Goal: Feedback & Contribution: Leave review/rating

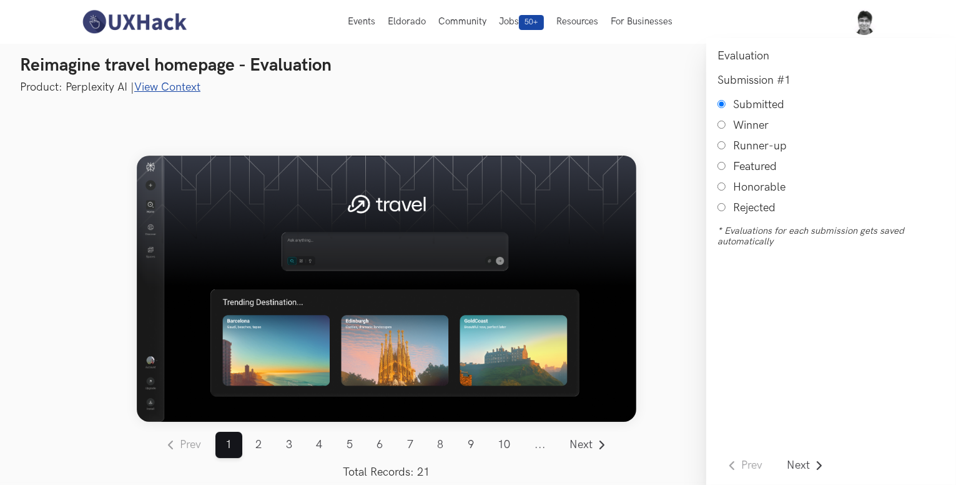
click at [142, 87] on link "View Context" at bounding box center [167, 87] width 66 height 13
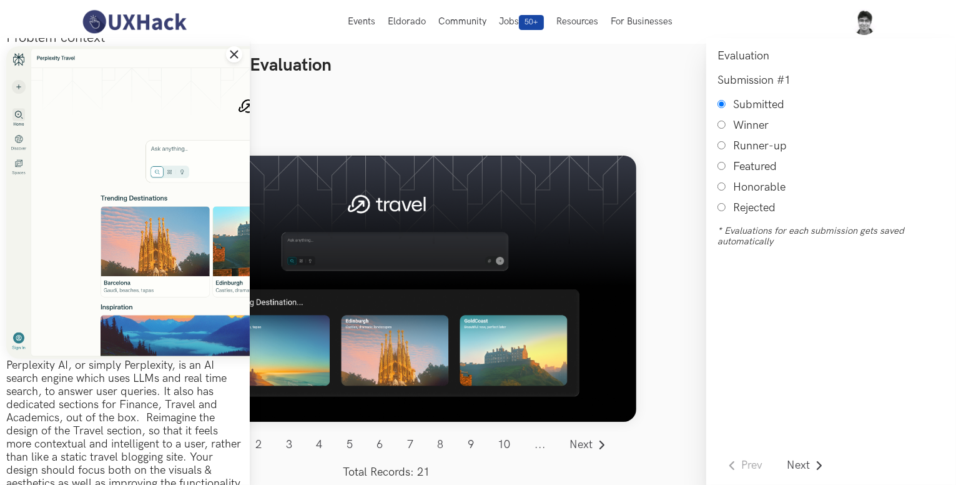
scroll to position [120, 0]
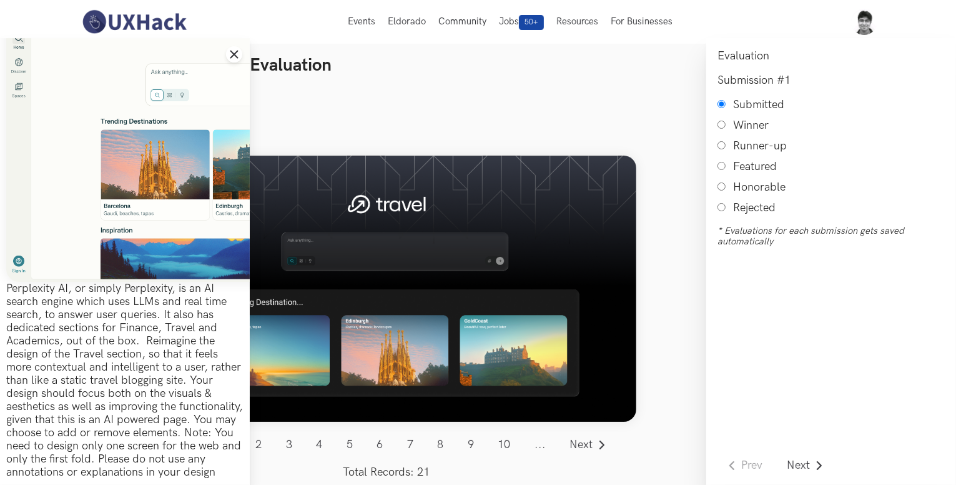
click at [474, 130] on div at bounding box center [386, 289] width 522 height 388
click at [239, 56] on icon "Close drawer panel" at bounding box center [234, 54] width 10 height 10
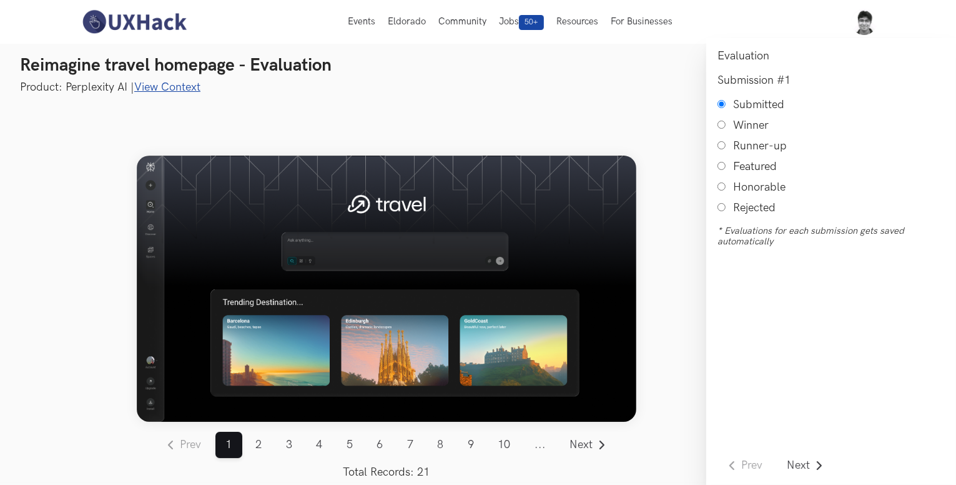
scroll to position [9, 0]
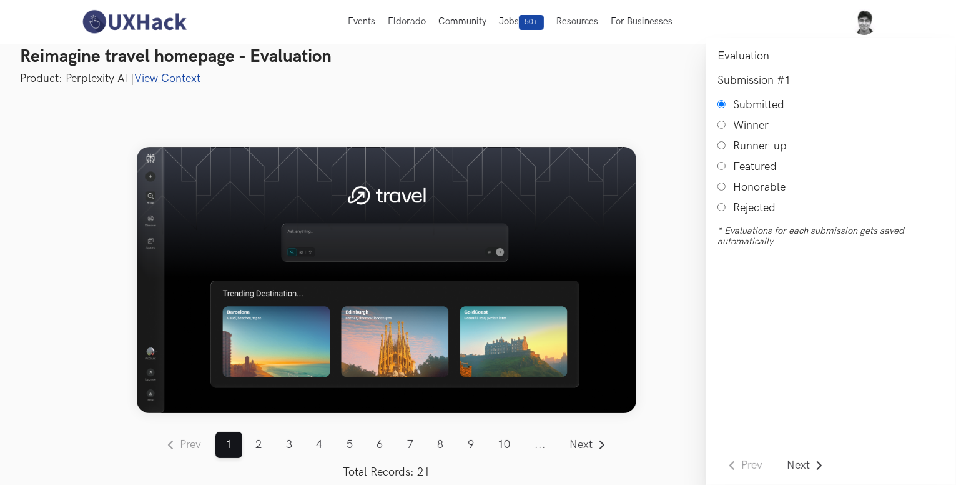
click at [165, 80] on link "View Context" at bounding box center [167, 78] width 66 height 13
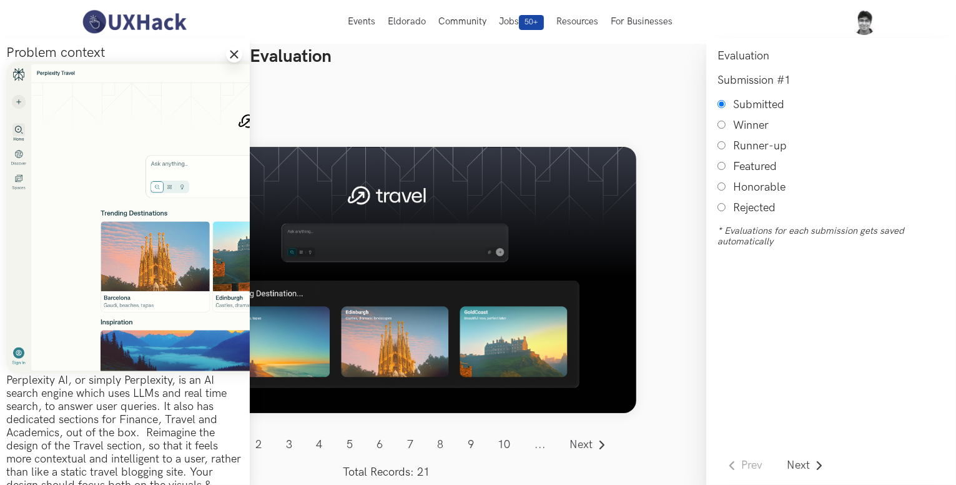
click at [234, 51] on icon "Close drawer panel" at bounding box center [234, 54] width 10 height 10
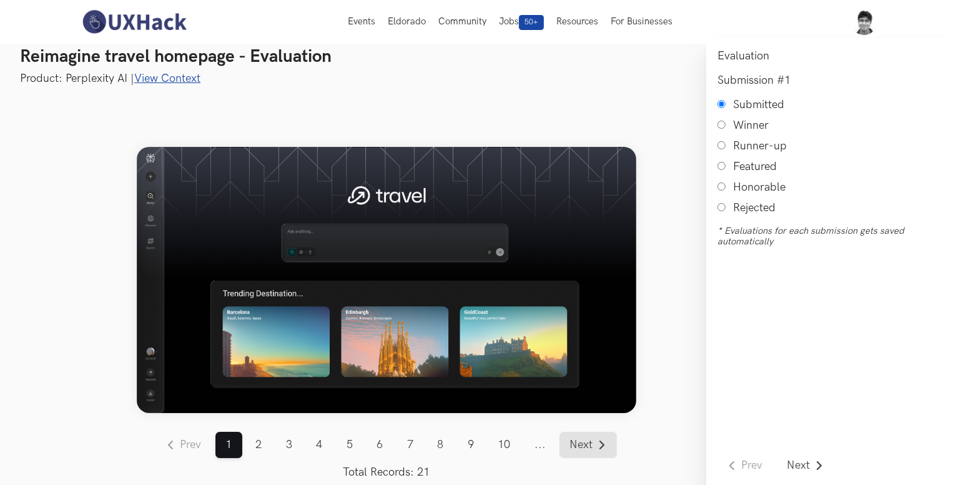
click at [574, 448] on span "Next" at bounding box center [581, 444] width 23 height 11
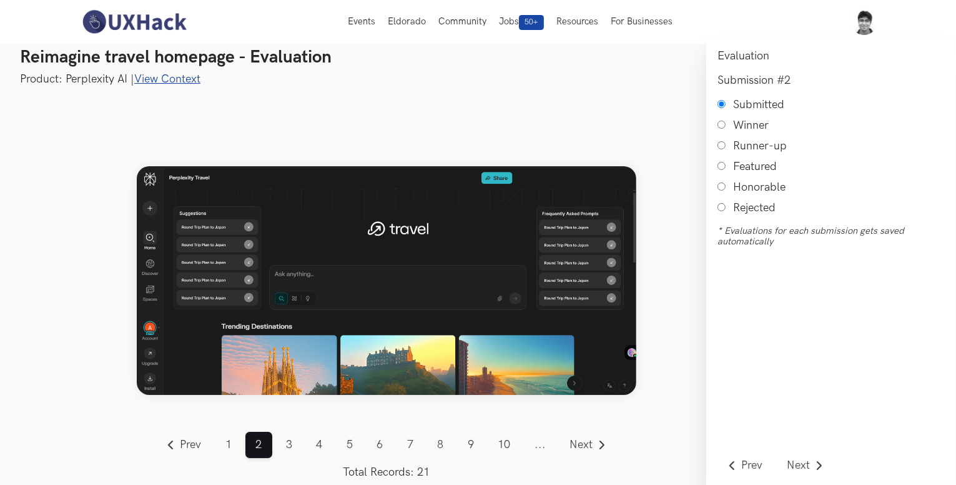
scroll to position [7, 0]
click at [589, 443] on span "Next" at bounding box center [581, 444] width 23 height 11
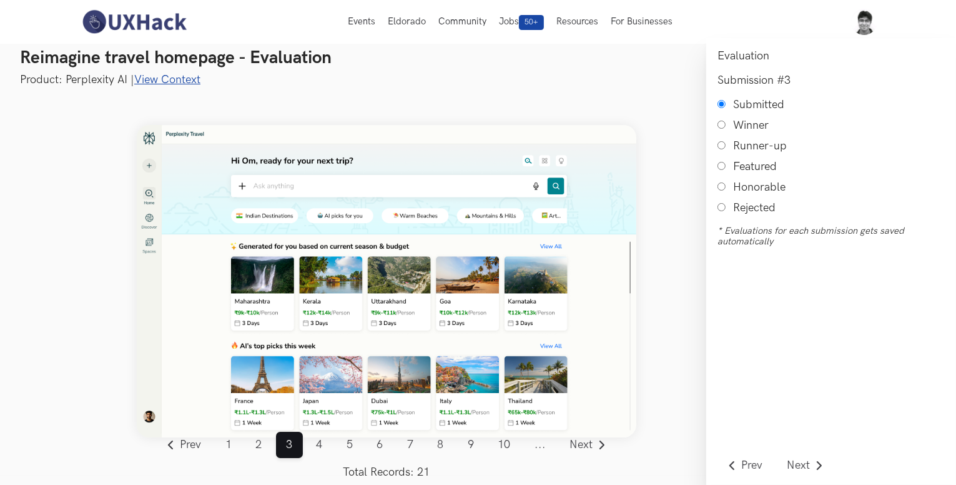
click at [719, 189] on input "Honorable" at bounding box center [721, 186] width 8 height 8
radio input "true"
click at [592, 443] on span "Next" at bounding box center [581, 444] width 23 height 11
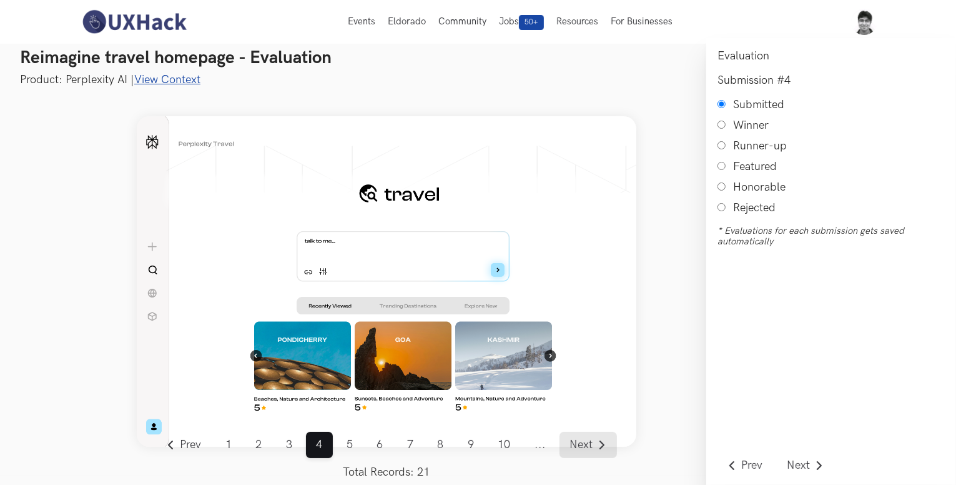
click at [592, 443] on span "Next" at bounding box center [581, 444] width 23 height 11
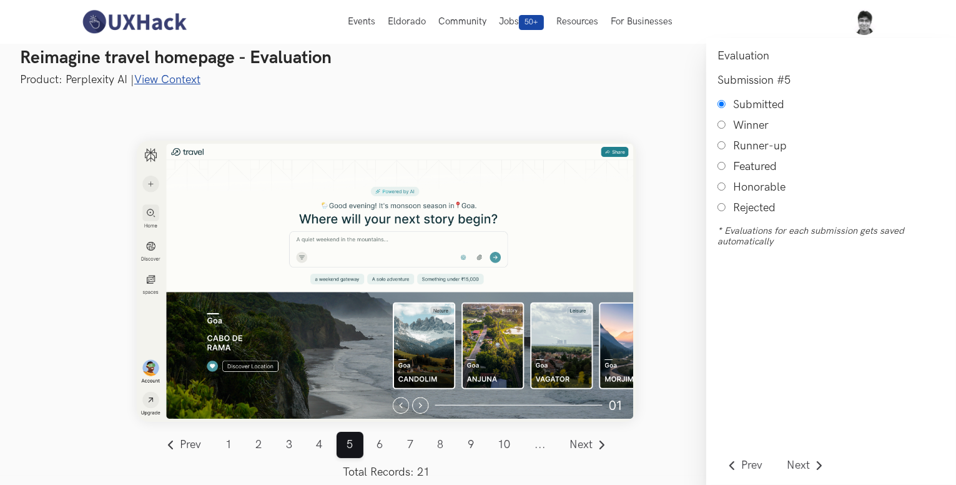
click at [174, 81] on link "View Context" at bounding box center [167, 79] width 66 height 13
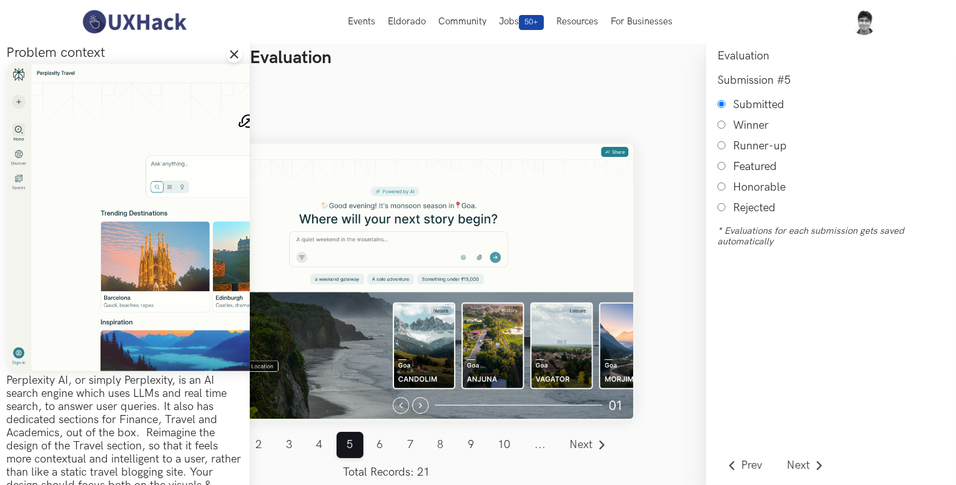
click at [297, 91] on div at bounding box center [386, 281] width 522 height 388
click at [230, 51] on icon "Close drawer panel" at bounding box center [234, 54] width 10 height 10
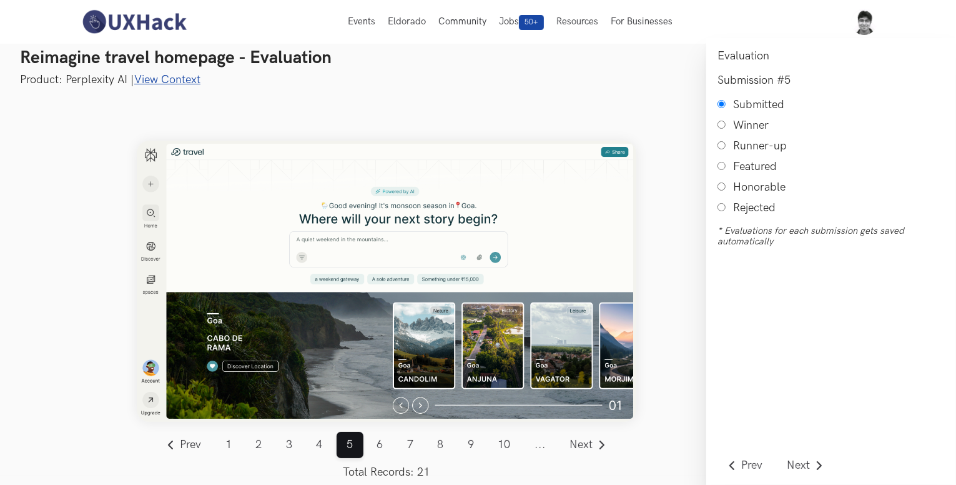
click at [719, 189] on input "Honorable" at bounding box center [721, 186] width 8 height 8
radio input "true"
click at [584, 439] on span "Next" at bounding box center [581, 444] width 23 height 11
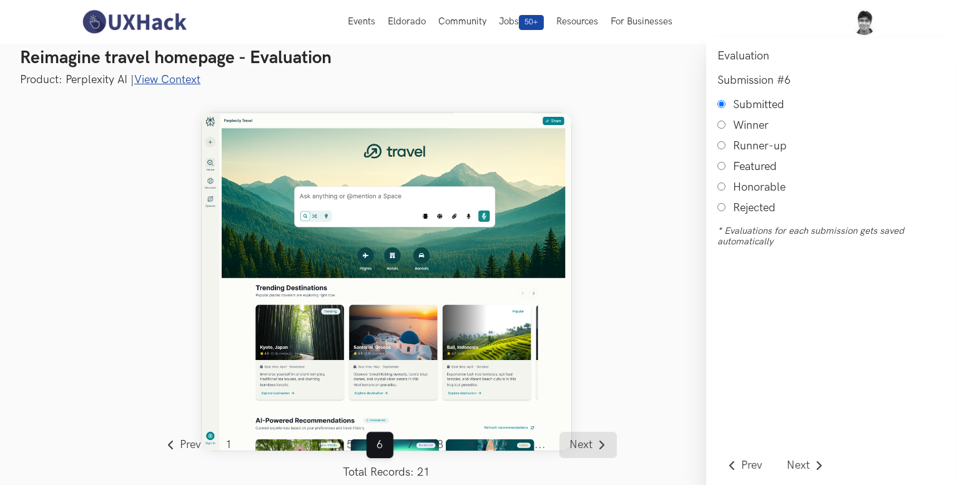
click at [583, 441] on span "Next" at bounding box center [581, 444] width 23 height 11
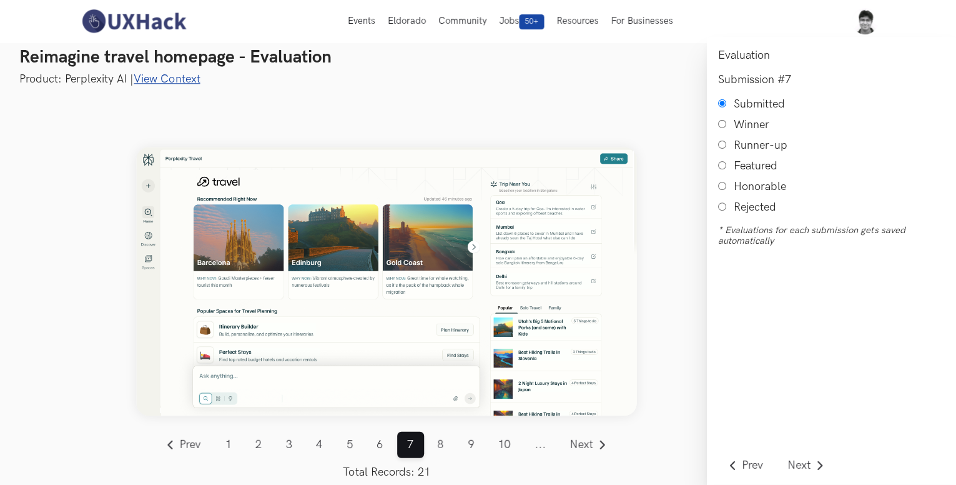
scroll to position [6, 0]
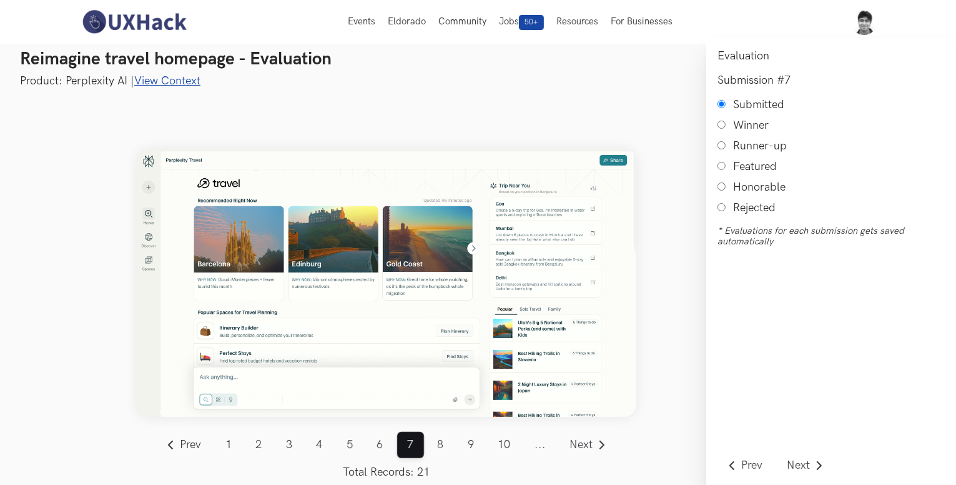
click at [721, 189] on input "Honorable" at bounding box center [721, 186] width 8 height 8
radio input "true"
click at [576, 440] on span "Next" at bounding box center [581, 444] width 23 height 11
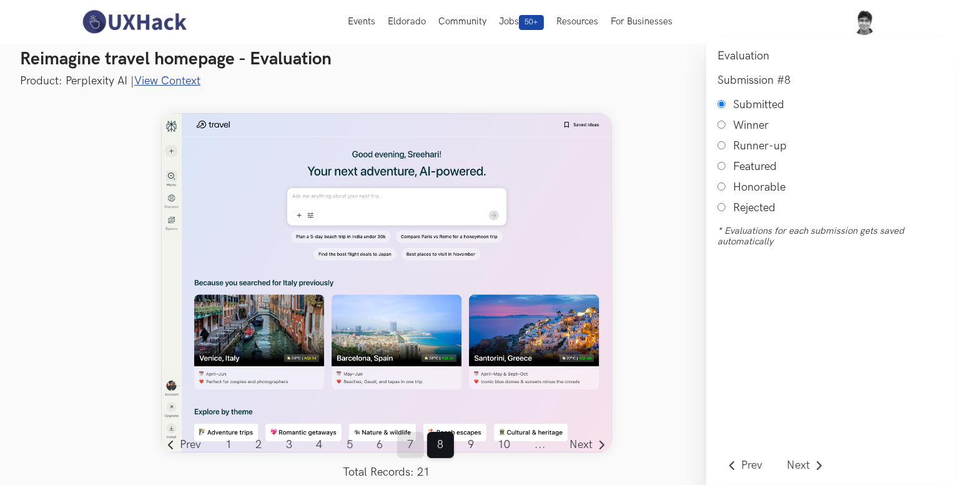
click at [412, 451] on link "7" at bounding box center [410, 444] width 27 height 26
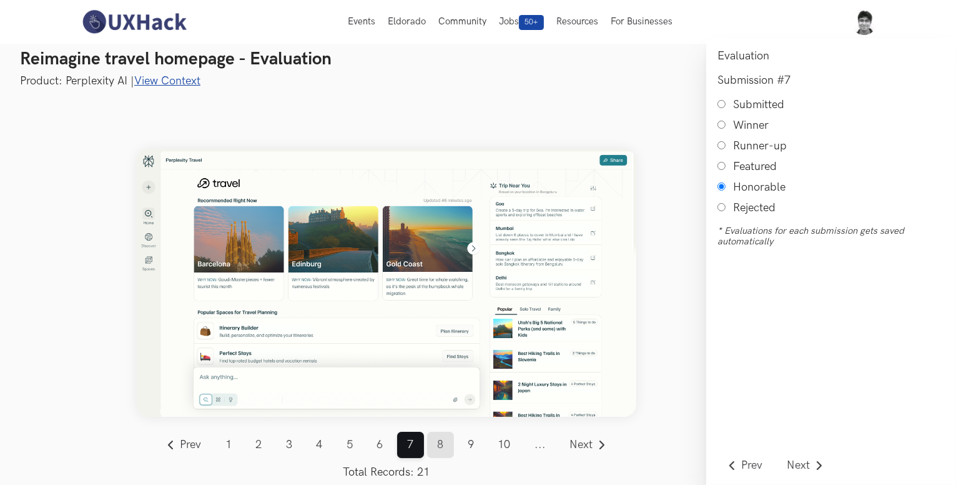
click at [441, 450] on link "8" at bounding box center [440, 444] width 27 height 26
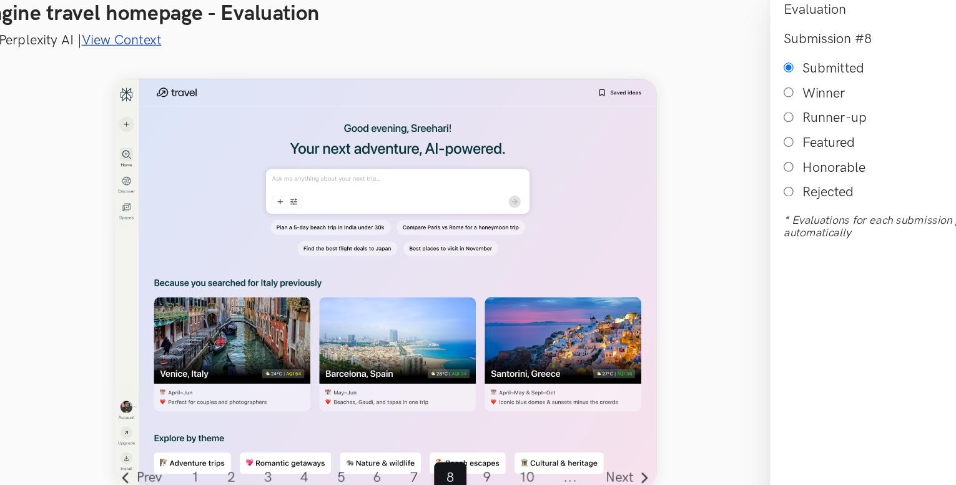
click at [721, 189] on input "Honorable" at bounding box center [721, 186] width 8 height 8
radio input "true"
click at [586, 441] on span "Next" at bounding box center [581, 444] width 23 height 11
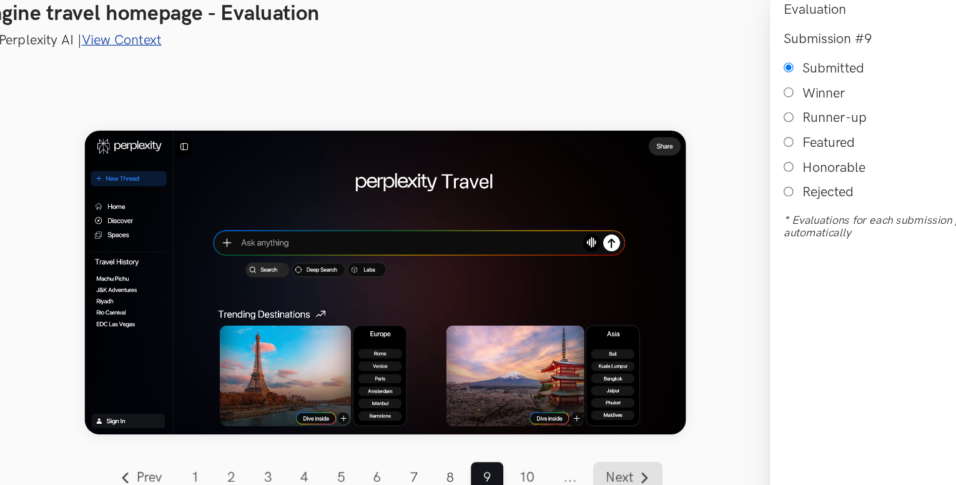
click at [586, 441] on span "Next" at bounding box center [581, 444] width 23 height 11
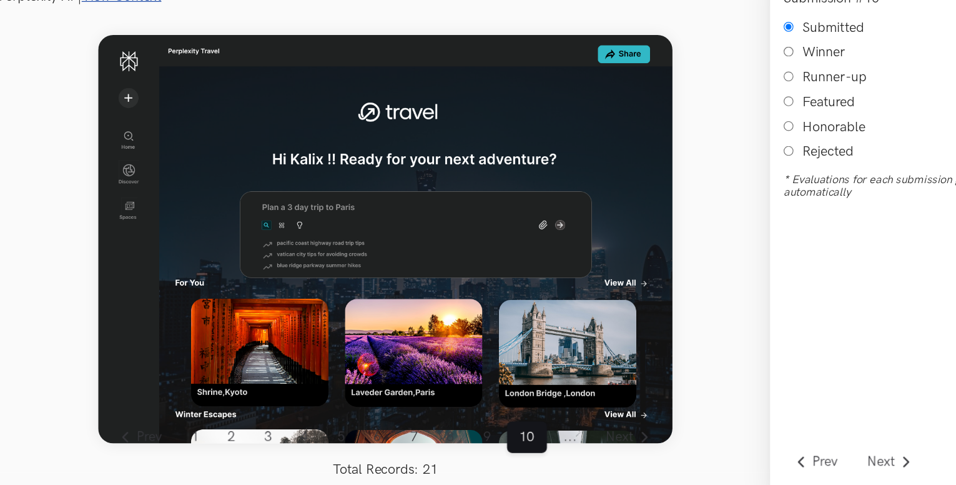
scroll to position [9, 0]
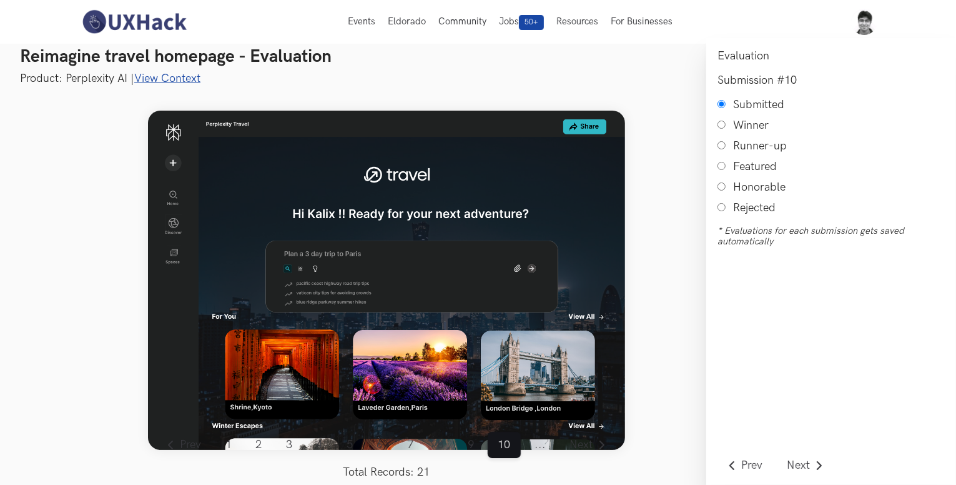
click at [537, 448] on span "..." at bounding box center [540, 444] width 32 height 26
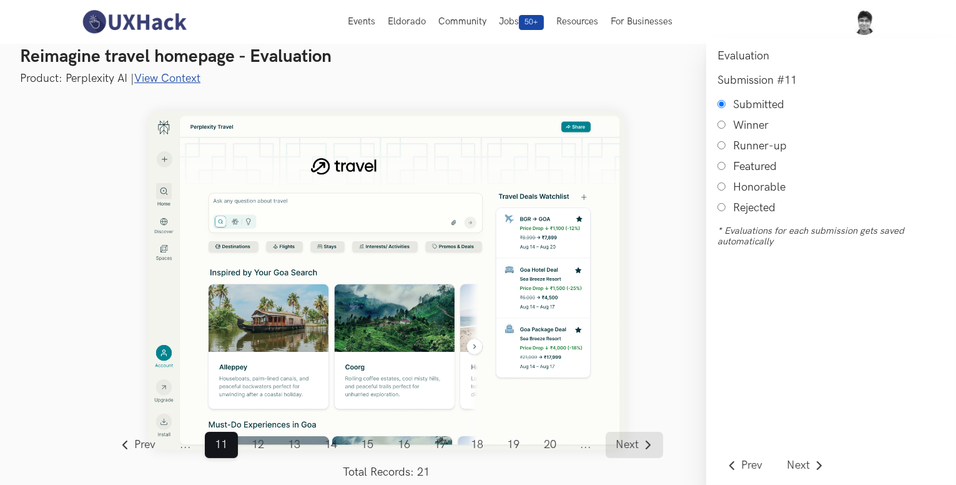
click at [636, 448] on span "Next" at bounding box center [627, 444] width 23 height 11
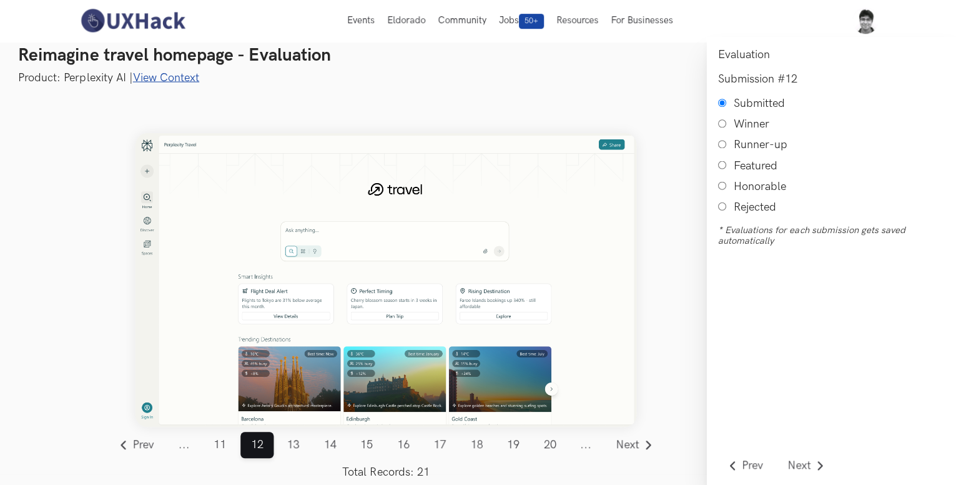
scroll to position [8, 0]
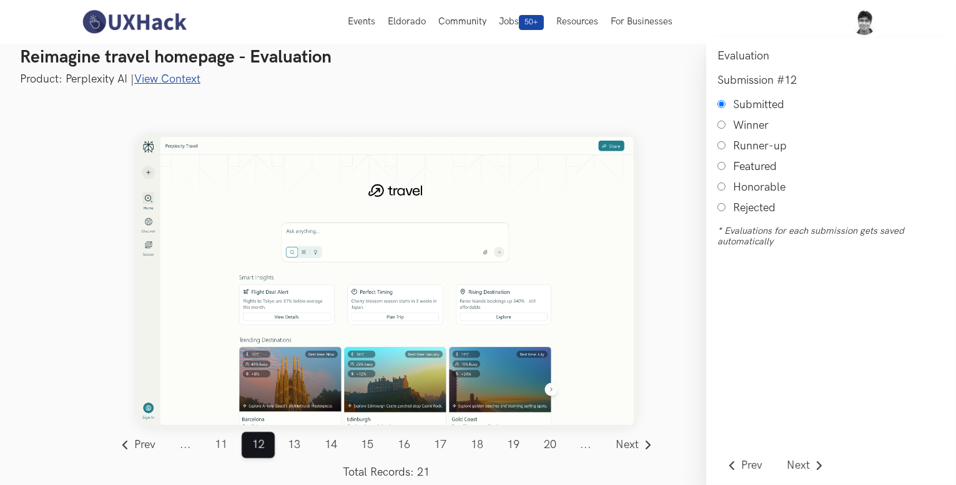
click at [723, 190] on input "Honorable" at bounding box center [721, 186] width 8 height 8
radio input "true"
click at [623, 439] on span "Next" at bounding box center [627, 444] width 23 height 11
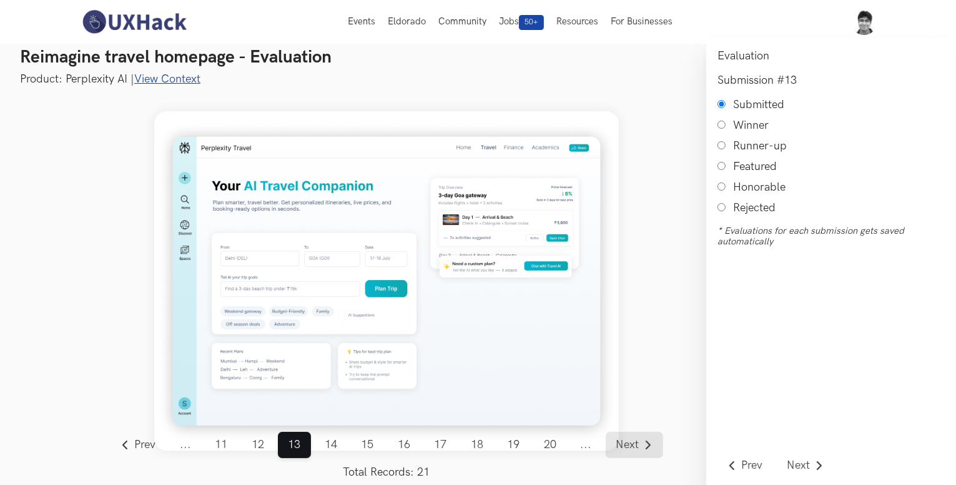
click at [623, 439] on span "Next" at bounding box center [627, 444] width 23 height 11
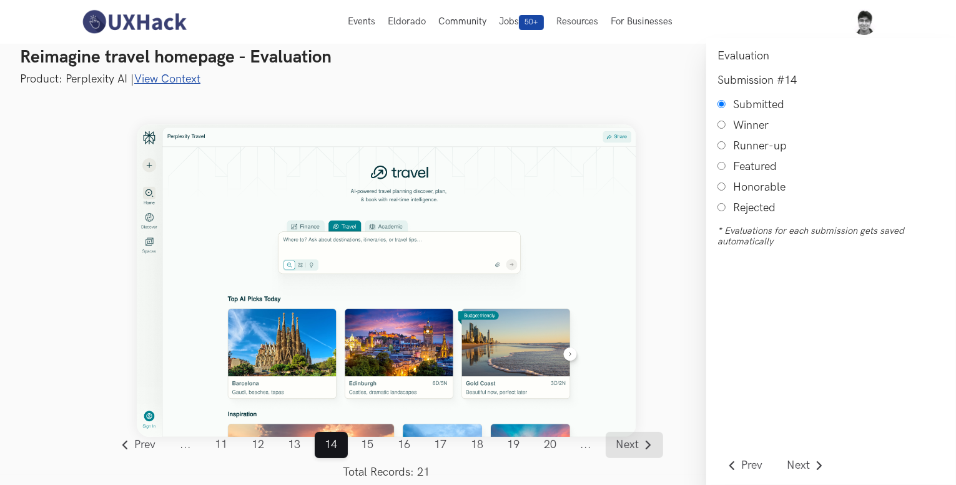
click at [623, 439] on span "Next" at bounding box center [627, 444] width 23 height 11
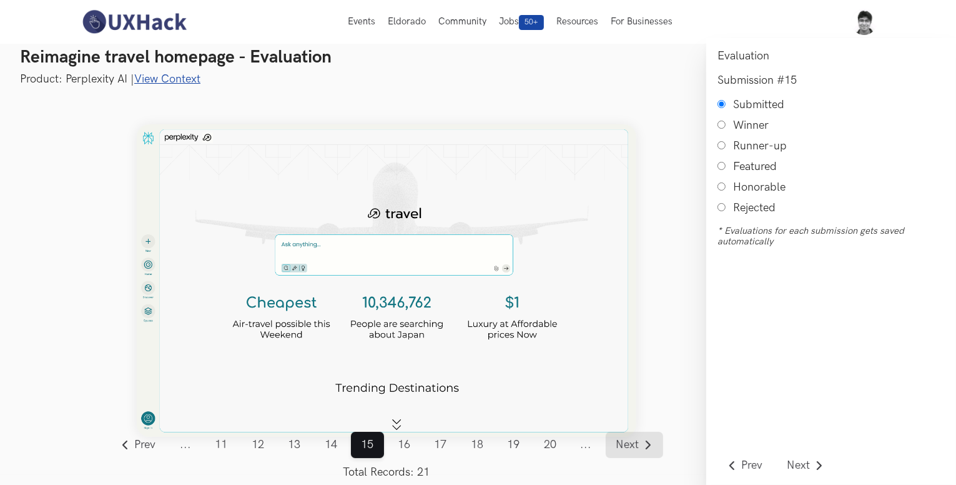
click at [623, 439] on span "Next" at bounding box center [627, 444] width 23 height 11
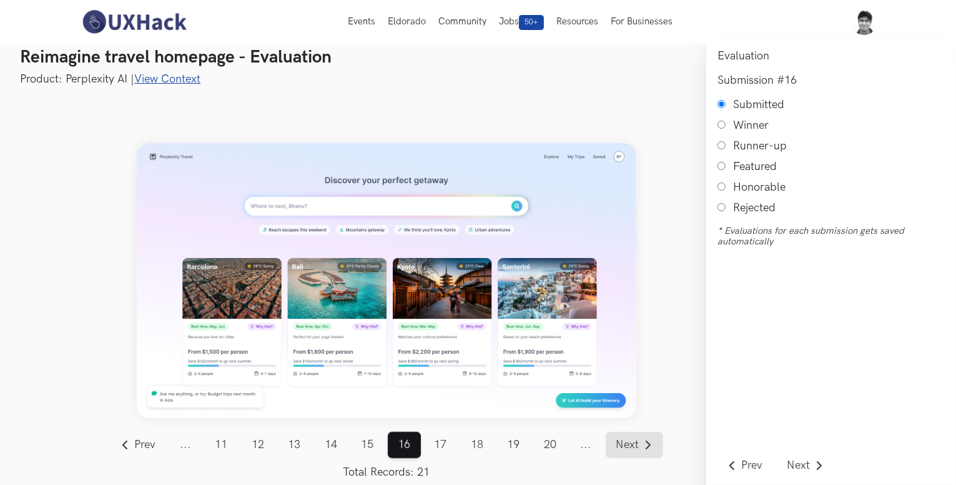
click at [630, 443] on span "Next" at bounding box center [627, 444] width 23 height 11
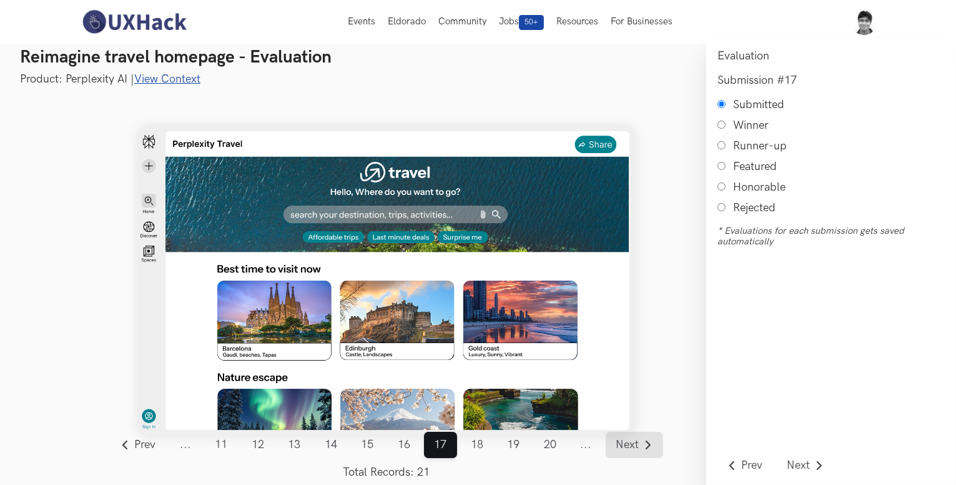
click at [630, 443] on span "Next" at bounding box center [627, 444] width 23 height 11
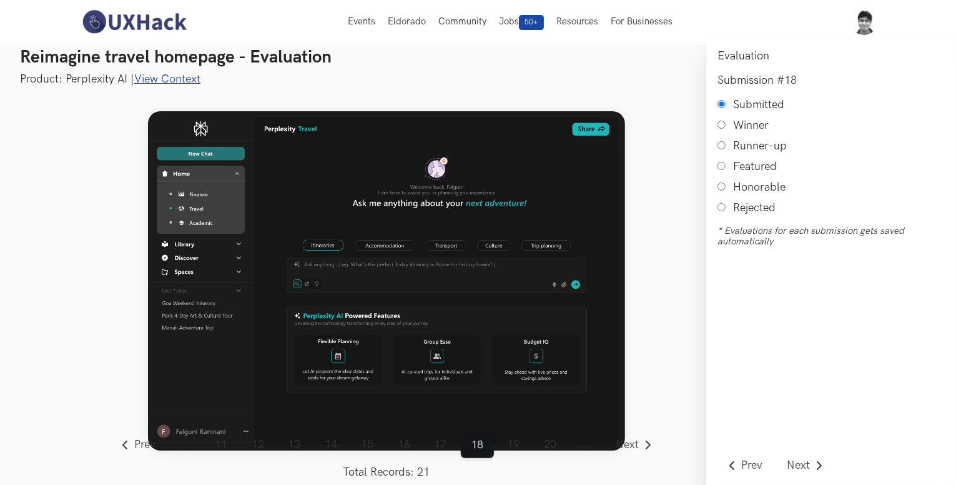
click at [717, 190] on input "Honorable" at bounding box center [721, 186] width 8 height 8
radio input "true"
click at [639, 438] on link "Next" at bounding box center [634, 444] width 57 height 26
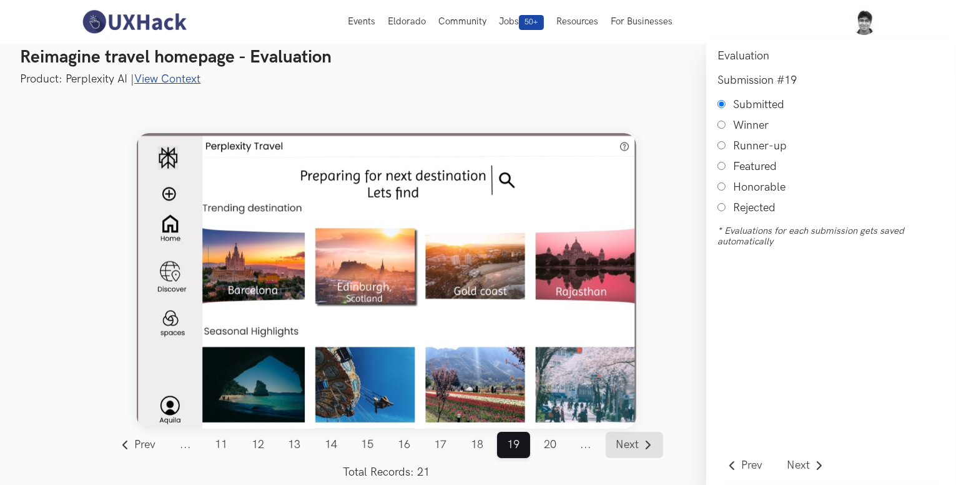
click at [639, 438] on link "Next" at bounding box center [634, 444] width 57 height 26
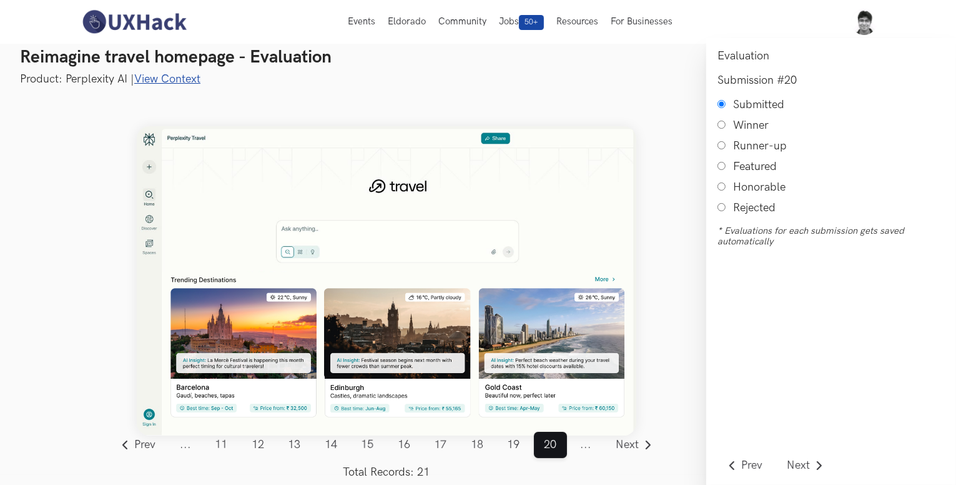
click at [582, 449] on span "..." at bounding box center [586, 444] width 32 height 26
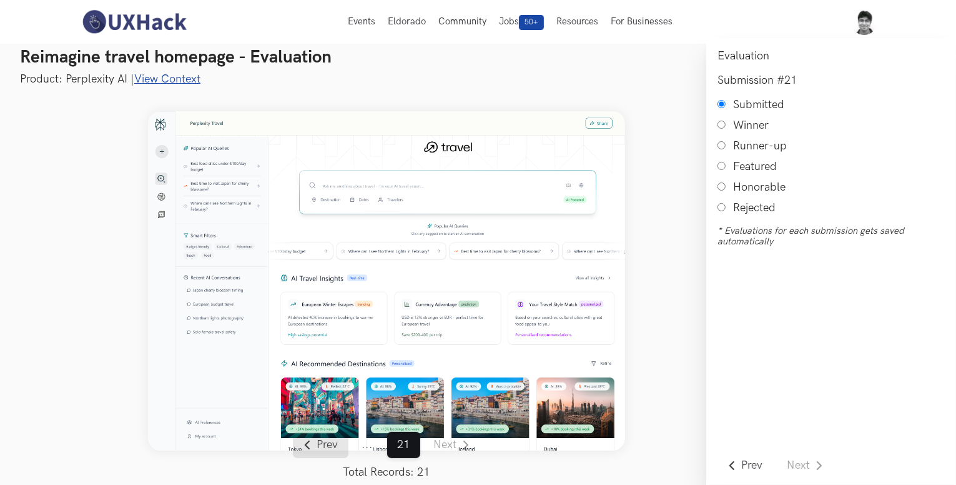
click at [325, 445] on span "Prev" at bounding box center [327, 444] width 21 height 11
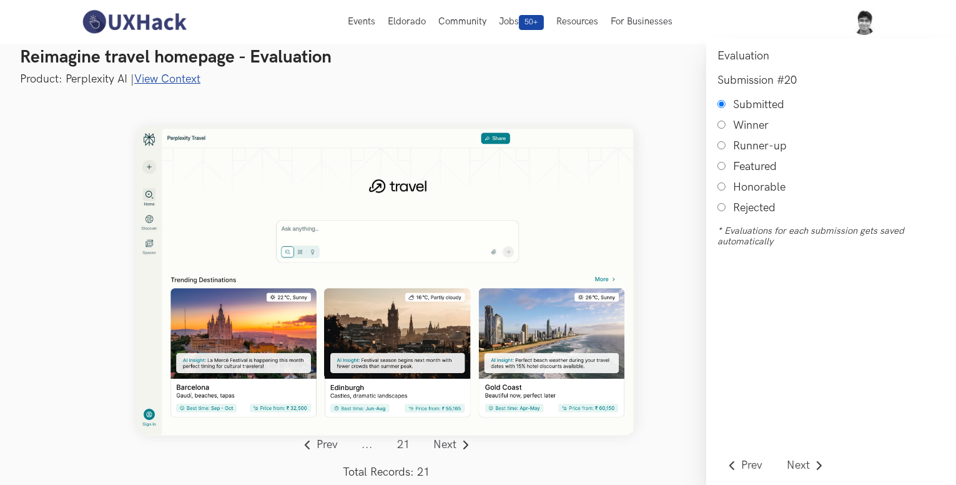
click at [372, 445] on span "..." at bounding box center [368, 444] width 32 height 26
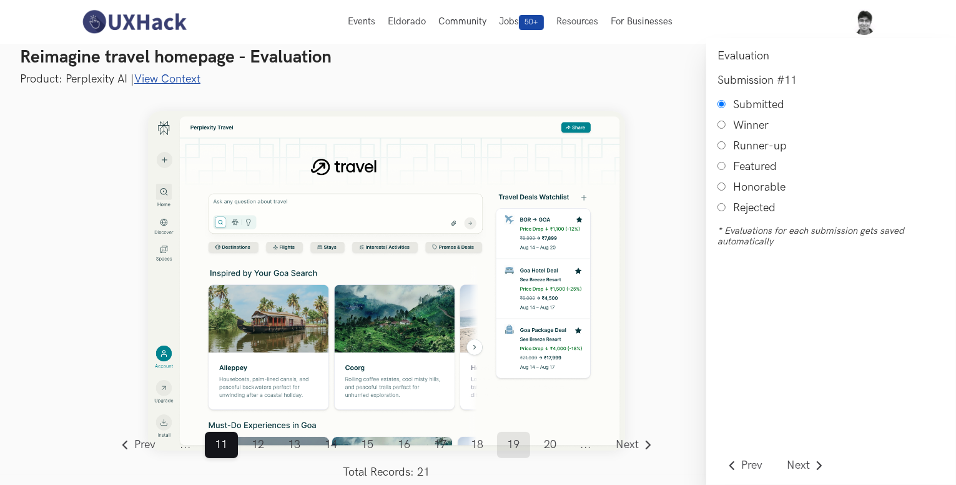
click at [507, 443] on link "19" at bounding box center [513, 444] width 33 height 26
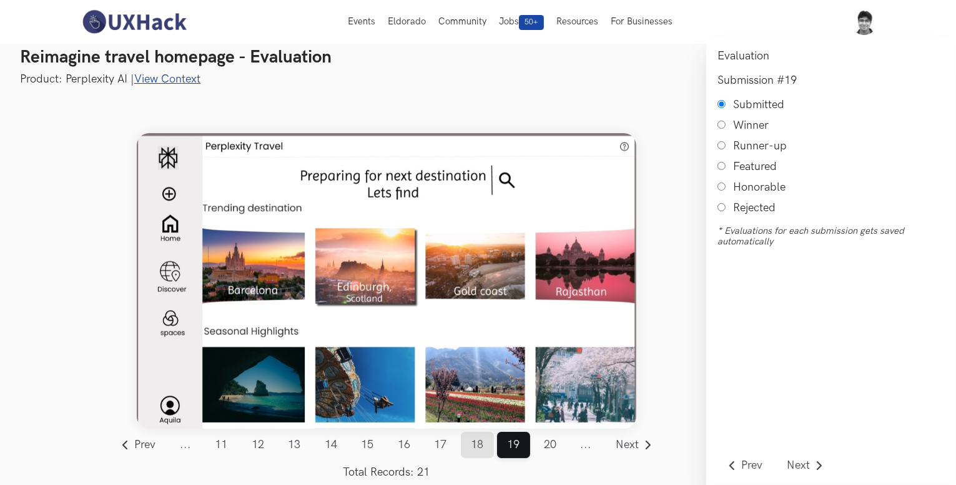
click at [484, 448] on link "18" at bounding box center [477, 444] width 33 height 26
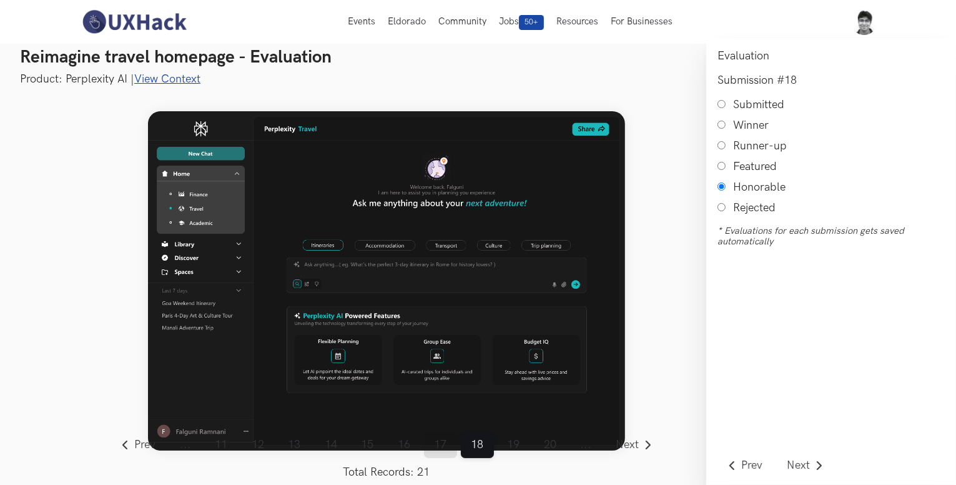
click at [444, 456] on link "17" at bounding box center [440, 444] width 33 height 26
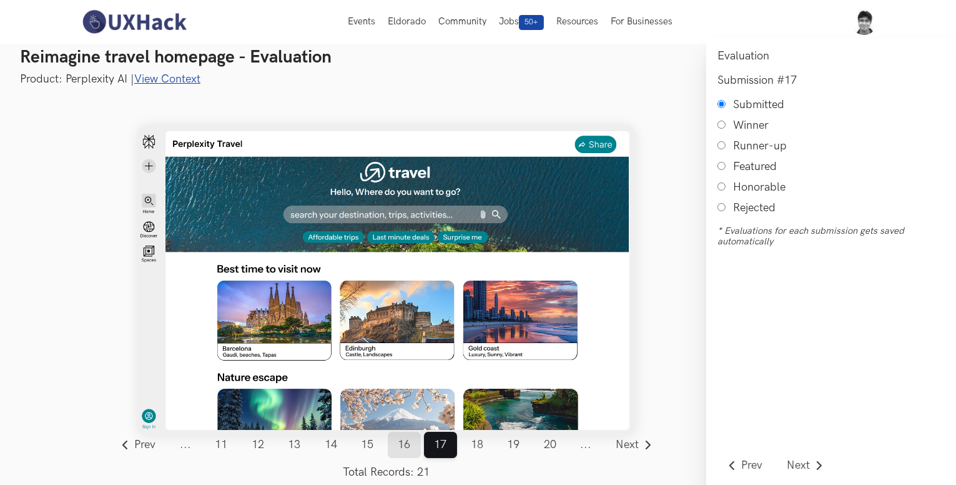
click at [405, 445] on link "16" at bounding box center [404, 444] width 33 height 26
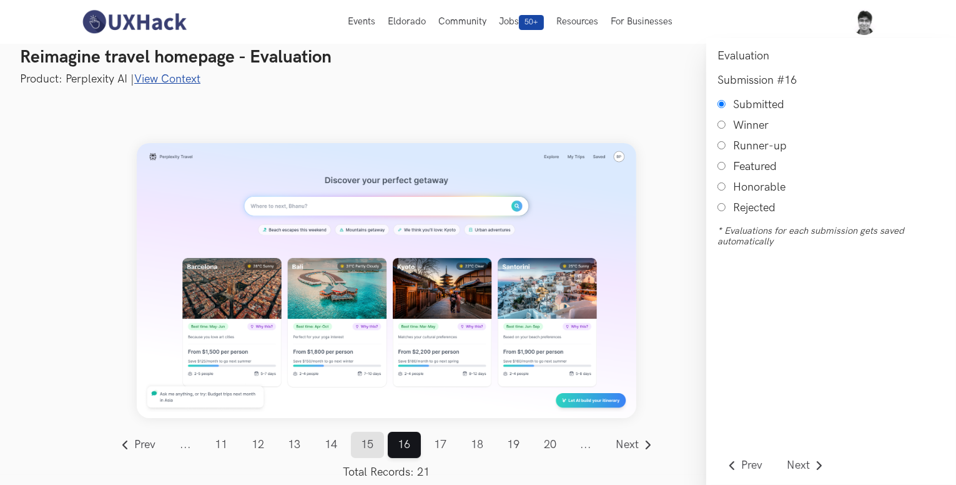
click at [363, 449] on link "15" at bounding box center [367, 444] width 33 height 26
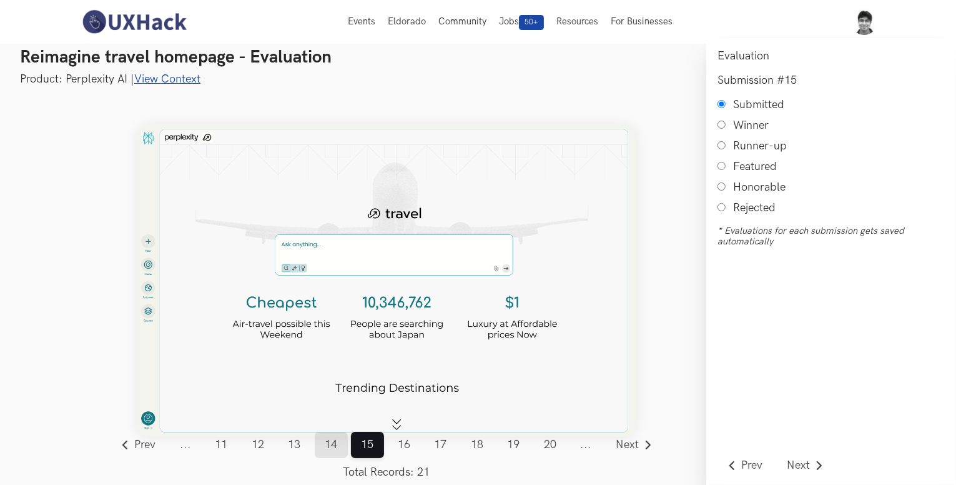
click at [328, 449] on link "14" at bounding box center [331, 444] width 33 height 26
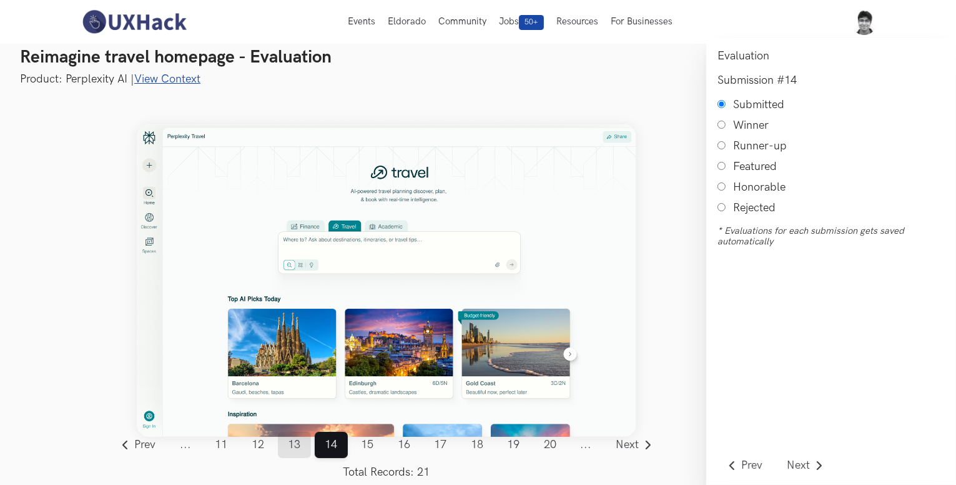
click at [297, 449] on link "13" at bounding box center [294, 444] width 33 height 26
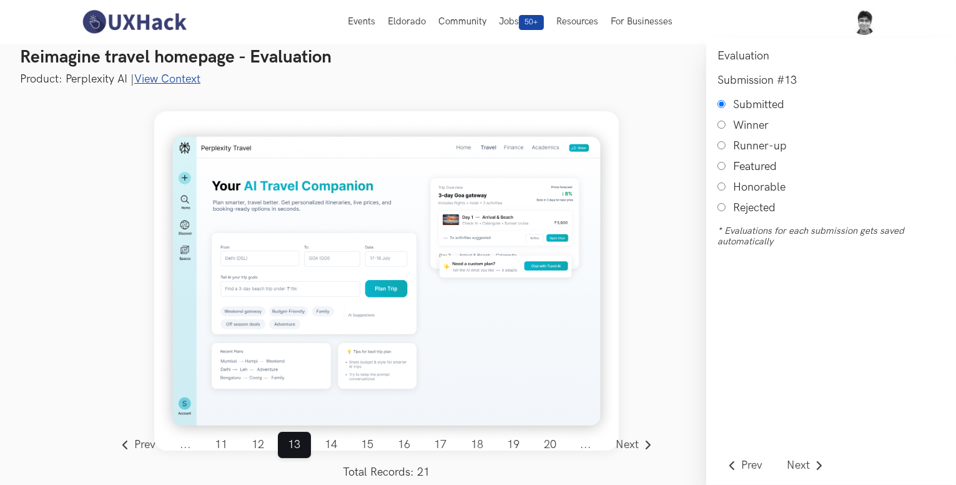
click at [180, 440] on span "..." at bounding box center [186, 444] width 32 height 26
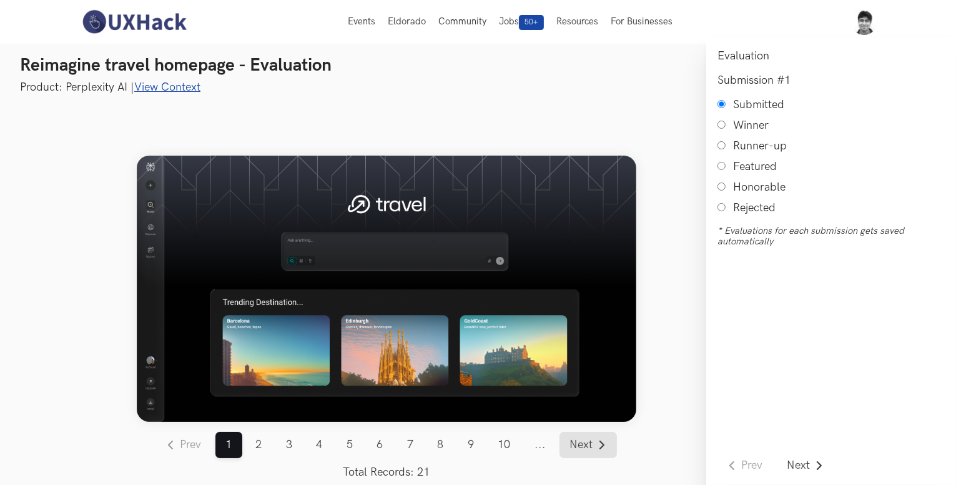
click at [584, 448] on span "Next" at bounding box center [581, 444] width 23 height 11
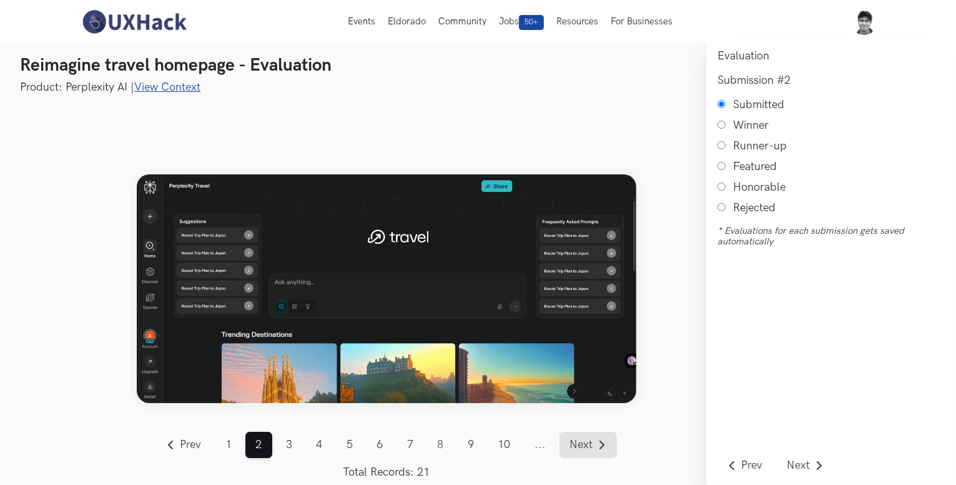
click at [584, 448] on span "Next" at bounding box center [581, 444] width 23 height 11
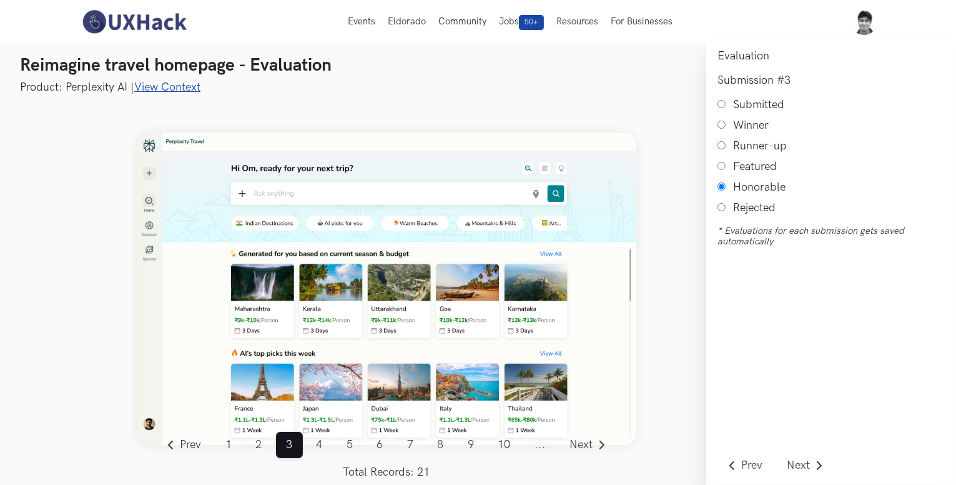
click at [721, 108] on input "Submitted" at bounding box center [721, 104] width 8 height 8
radio input "true"
click at [586, 445] on span "Next" at bounding box center [581, 444] width 23 height 11
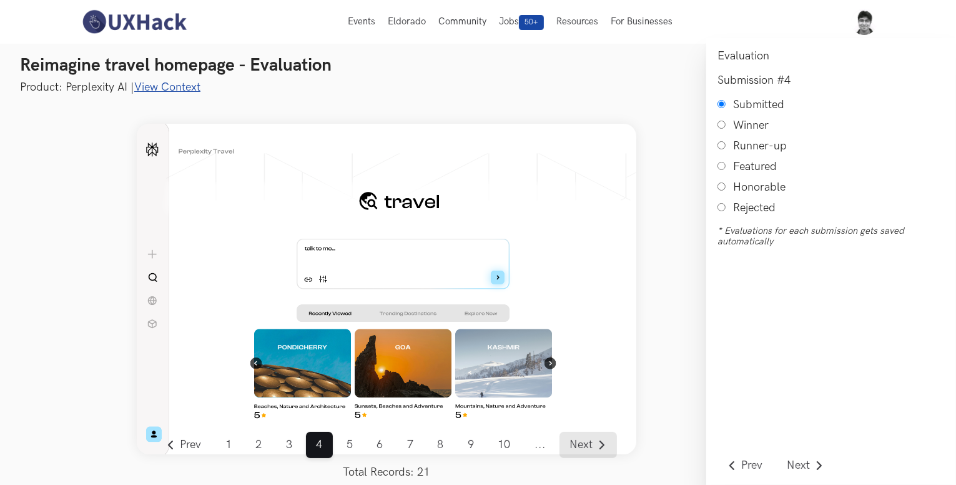
click at [586, 445] on span "Next" at bounding box center [581, 444] width 23 height 11
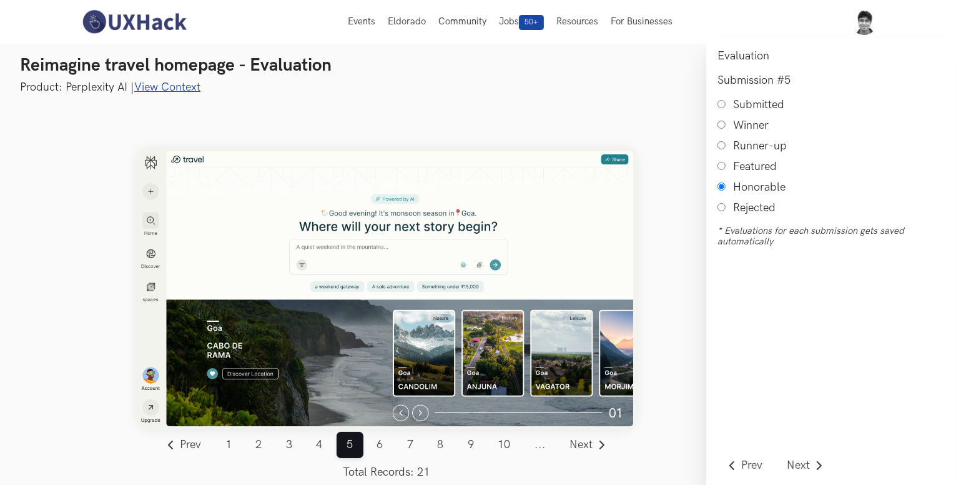
click at [722, 106] on input "Submitted" at bounding box center [721, 104] width 8 height 8
radio input "true"
click at [583, 439] on span "Next" at bounding box center [581, 444] width 23 height 11
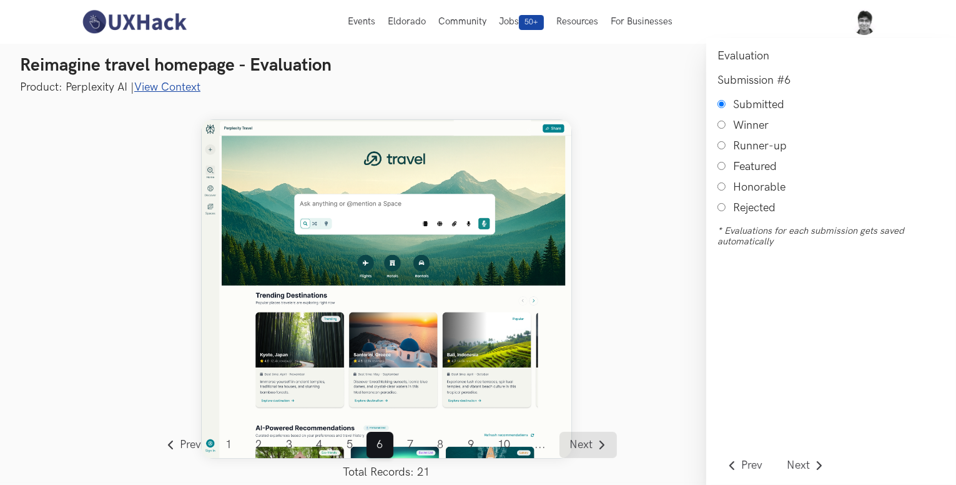
click at [583, 439] on span "Next" at bounding box center [581, 444] width 23 height 11
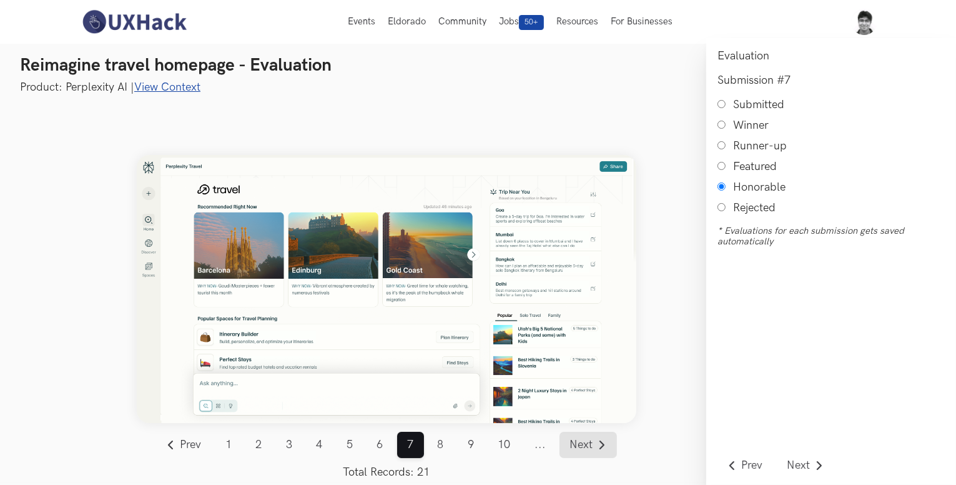
click at [583, 439] on span "Next" at bounding box center [581, 444] width 23 height 11
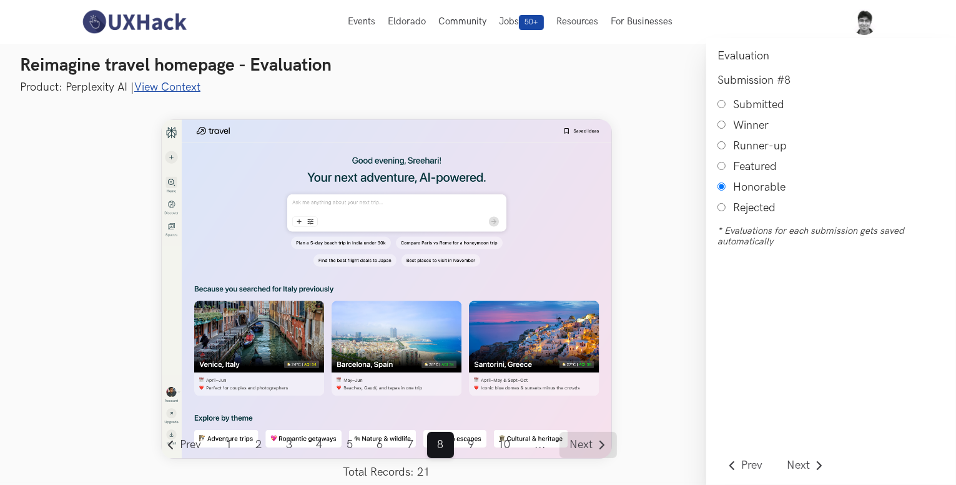
click at [583, 439] on span "Next" at bounding box center [581, 444] width 23 height 11
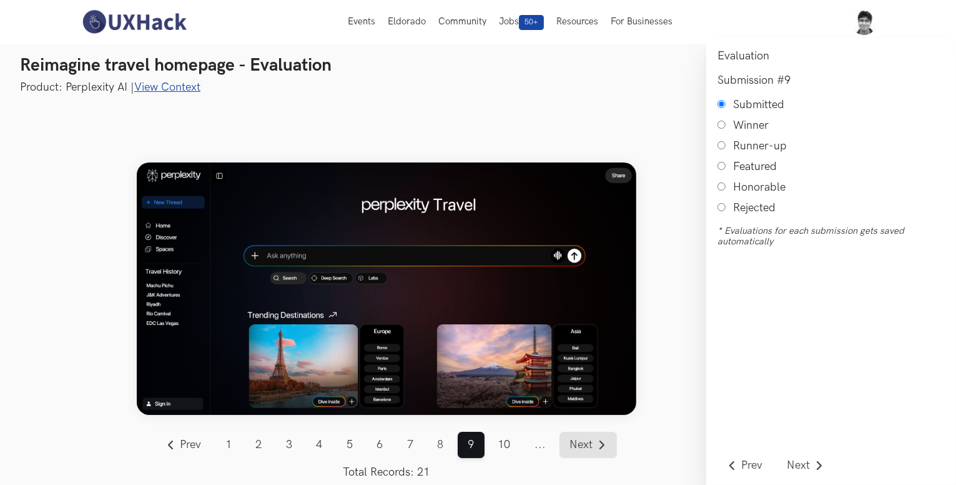
click at [583, 439] on span "Next" at bounding box center [581, 444] width 23 height 11
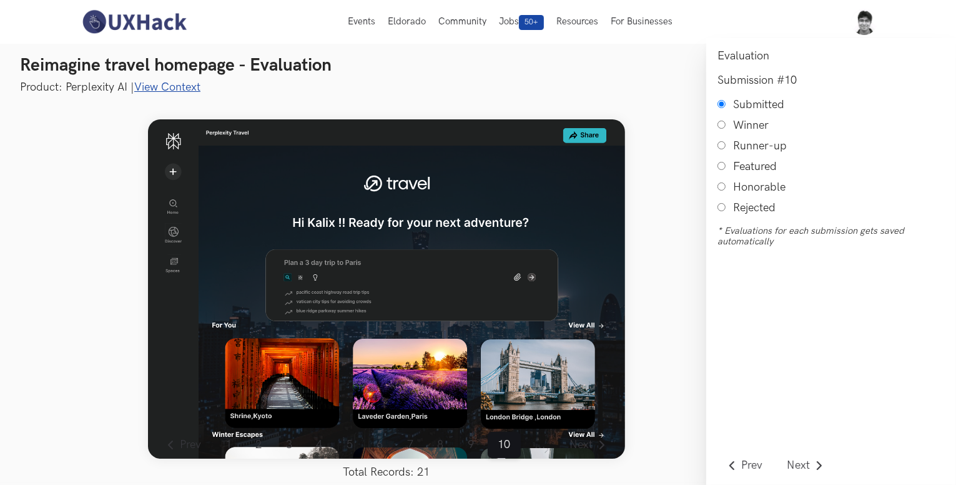
click at [536, 443] on span "..." at bounding box center [540, 444] width 32 height 26
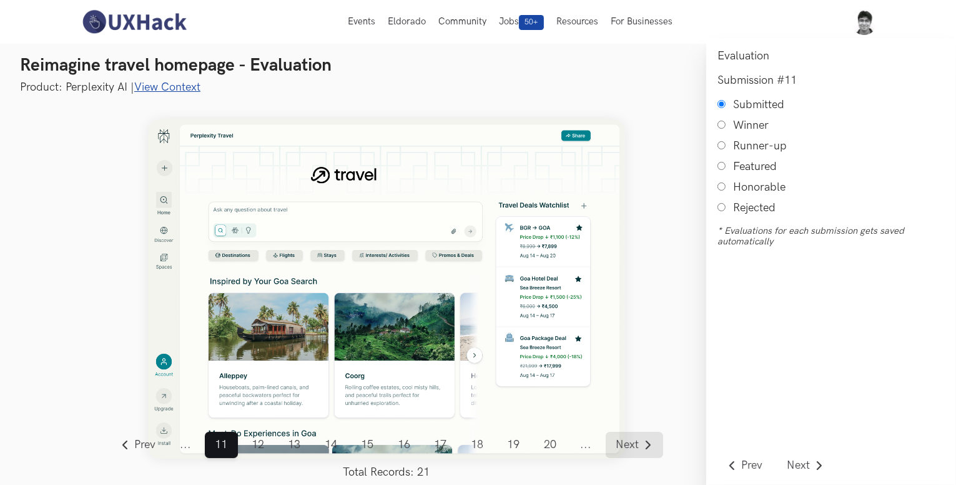
click at [628, 436] on link "Next" at bounding box center [634, 444] width 57 height 26
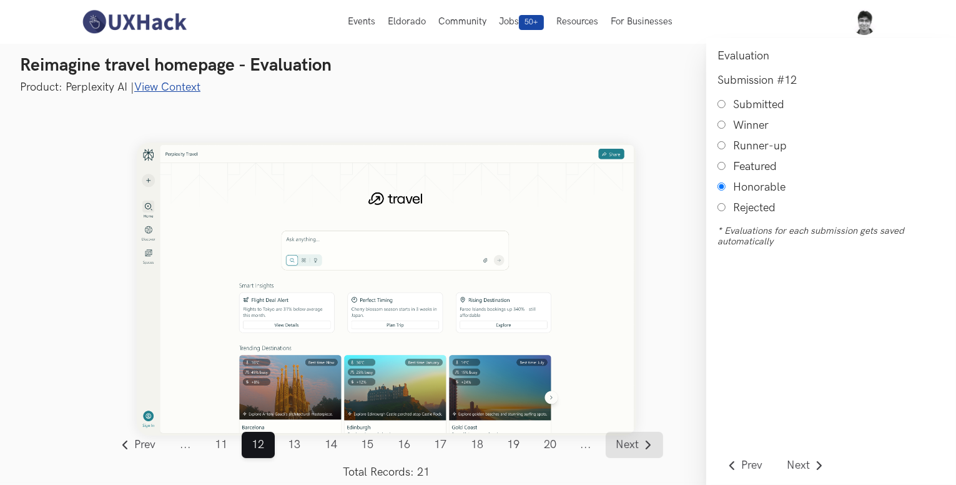
click at [628, 436] on link "Next" at bounding box center [634, 444] width 57 height 26
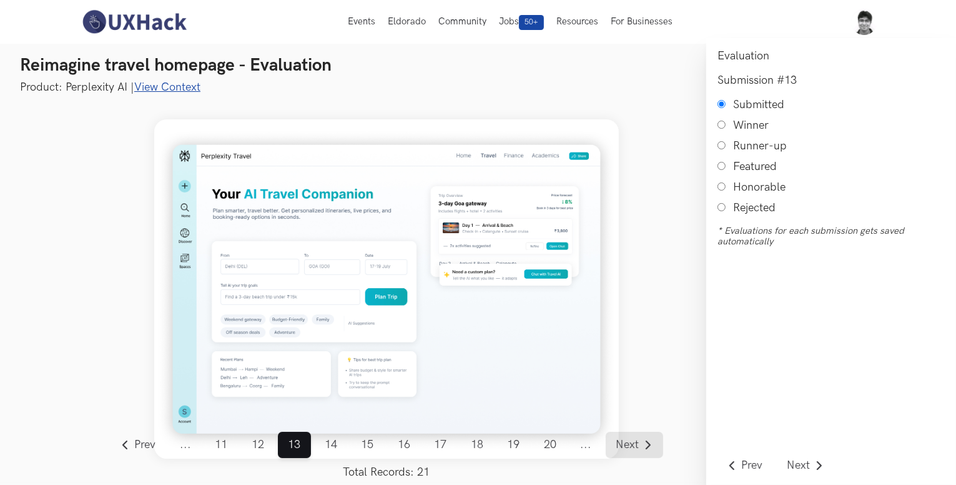
click at [628, 436] on link "Next" at bounding box center [634, 444] width 57 height 26
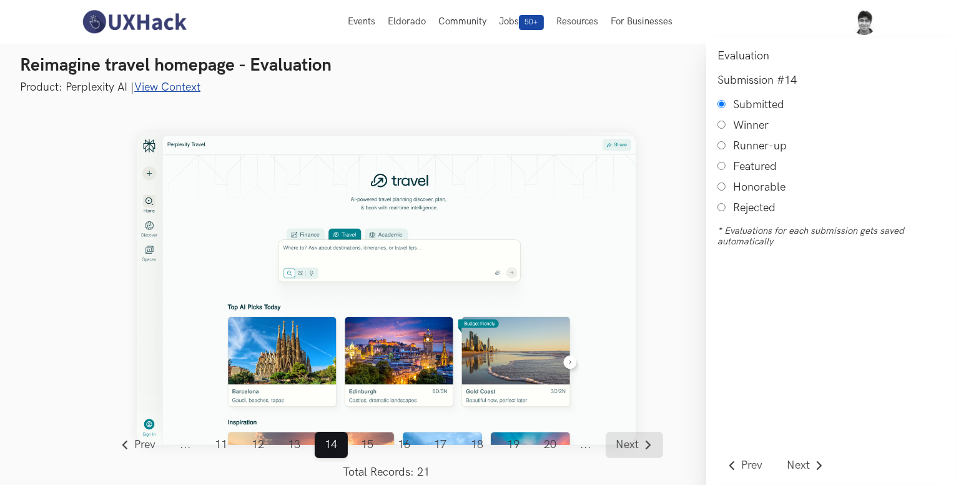
click at [628, 436] on link "Next" at bounding box center [634, 444] width 57 height 26
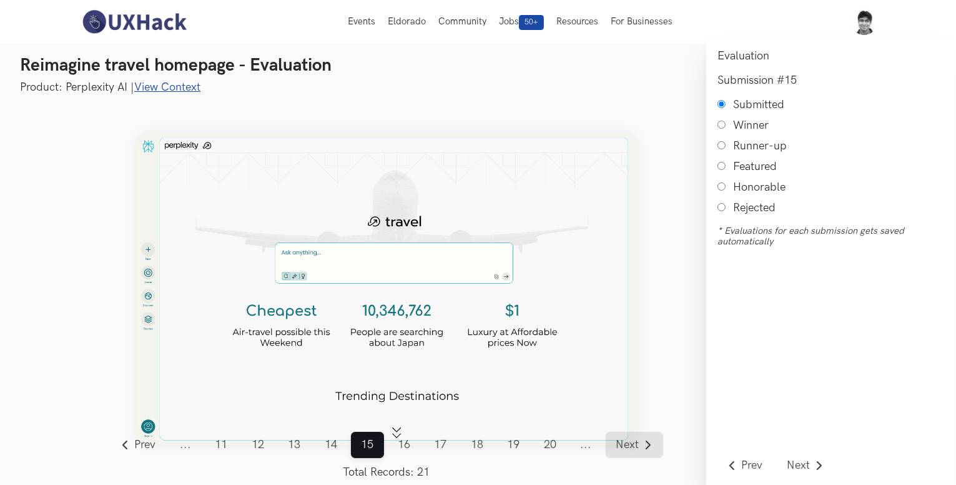
click at [628, 436] on link "Next" at bounding box center [634, 444] width 57 height 26
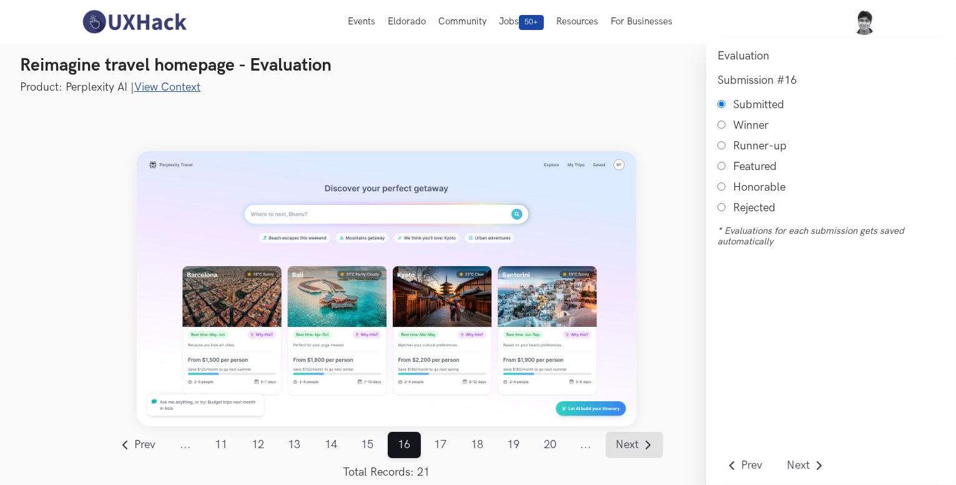
click at [628, 436] on link "Next" at bounding box center [634, 444] width 57 height 26
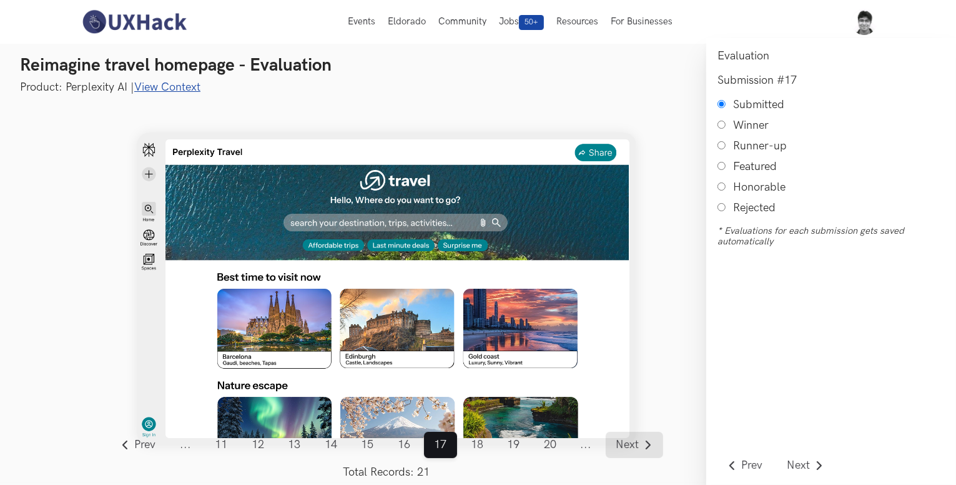
click at [628, 436] on link "Next" at bounding box center [634, 444] width 57 height 26
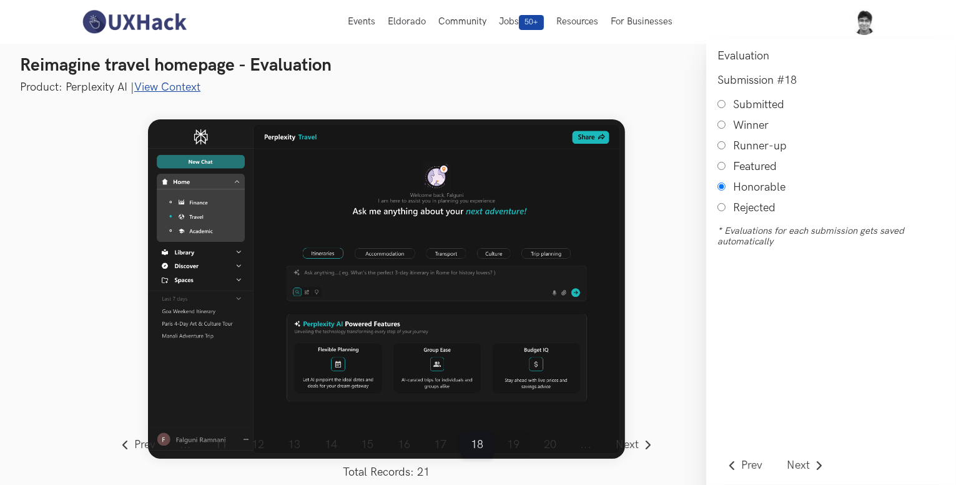
click at [518, 436] on link "19" at bounding box center [513, 444] width 33 height 26
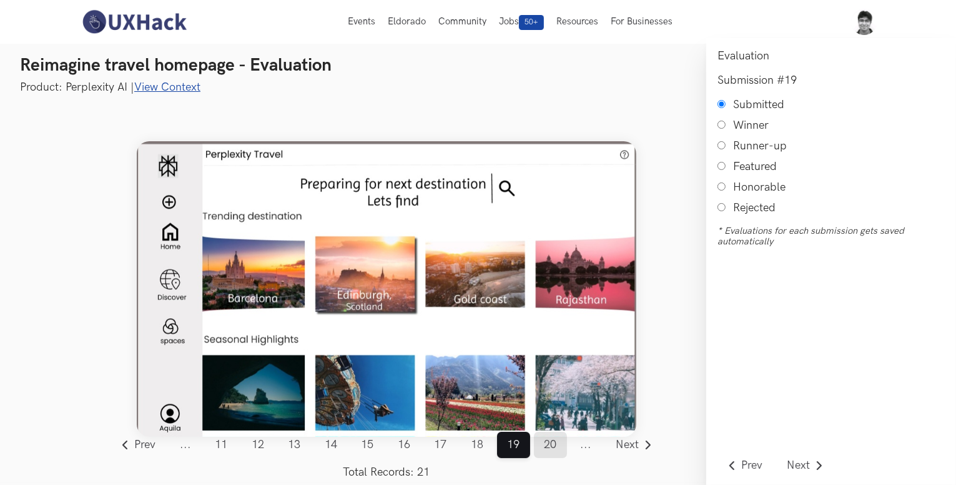
click at [553, 444] on link "20" at bounding box center [550, 444] width 33 height 26
